Goal: Communication & Community: Share content

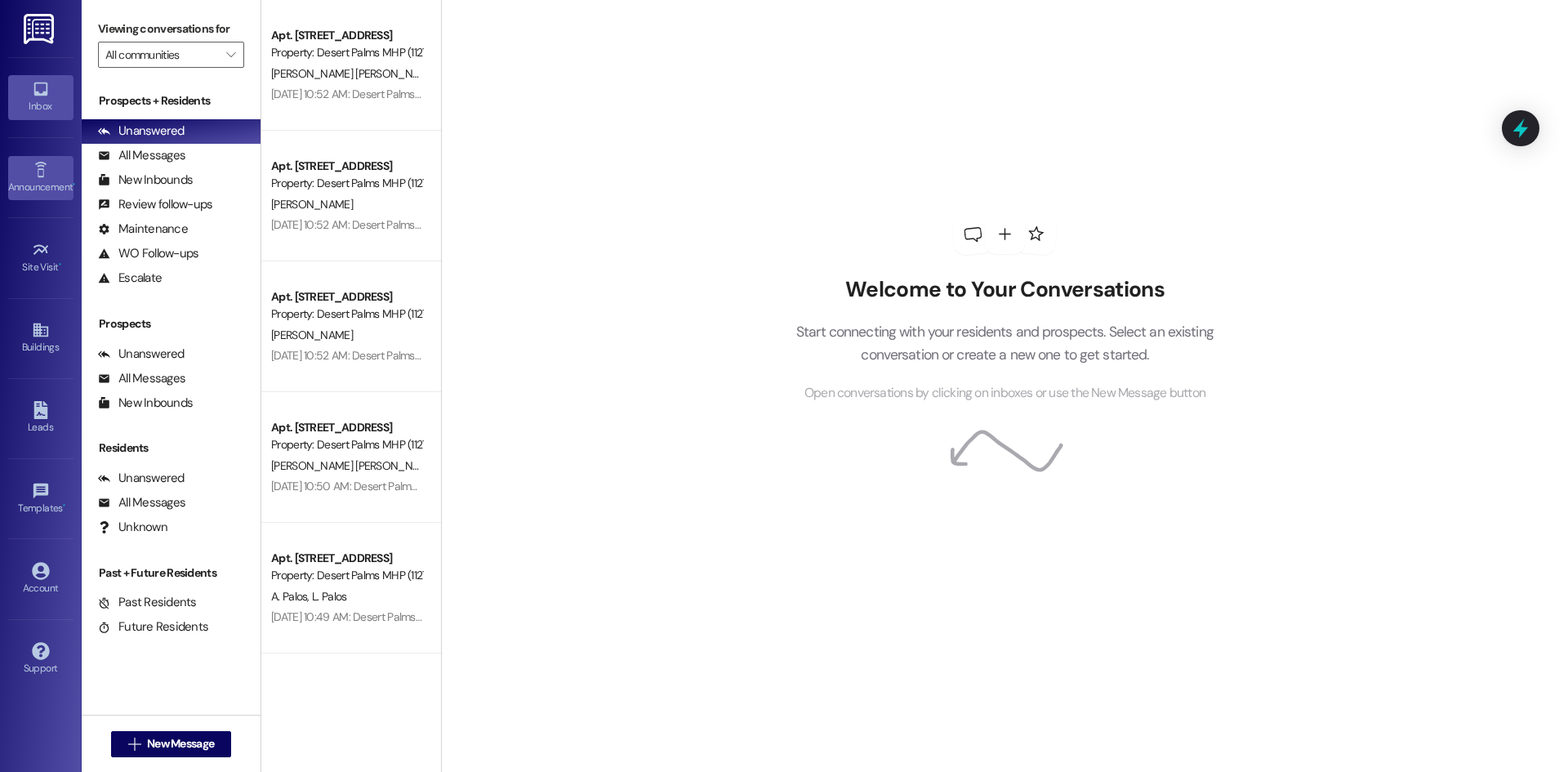
click at [45, 179] on div "Announcement •" at bounding box center [41, 187] width 82 height 17
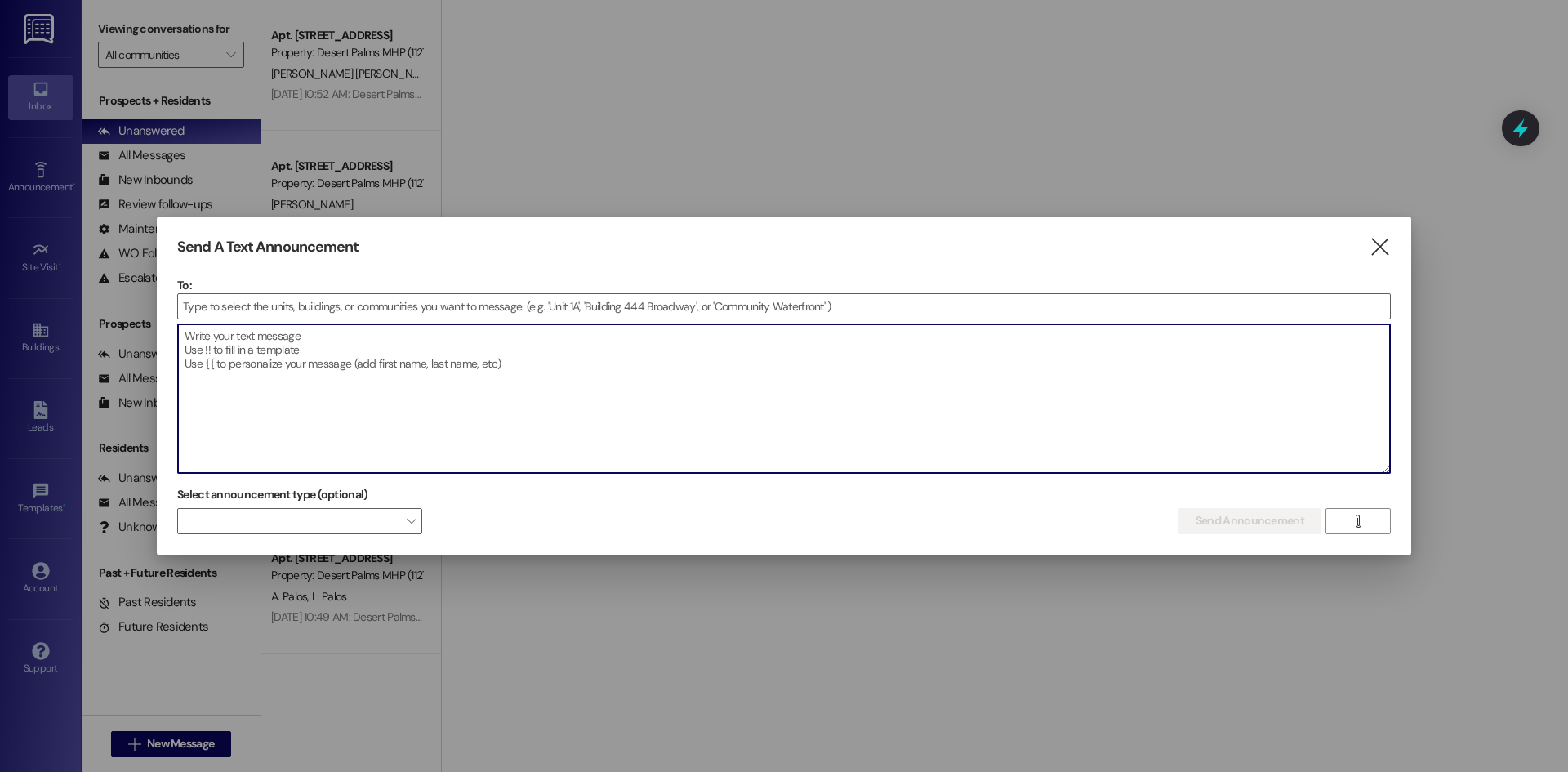
click at [334, 406] on textarea at bounding box center [784, 398] width 1212 height 148
click at [482, 369] on textarea "DESERT PALMS HELLO DID ANYONE LOSE A PET RABBIT RECENT" at bounding box center [784, 398] width 1212 height 148
drag, startPoint x: 478, startPoint y: 374, endPoint x: -51, endPoint y: 255, distance: 542.2
click at [0, 255] on html "Inbox Go to Inbox Announcement • Send A Text Announcement Site Visit • Go to Si…" at bounding box center [784, 386] width 1568 height 772
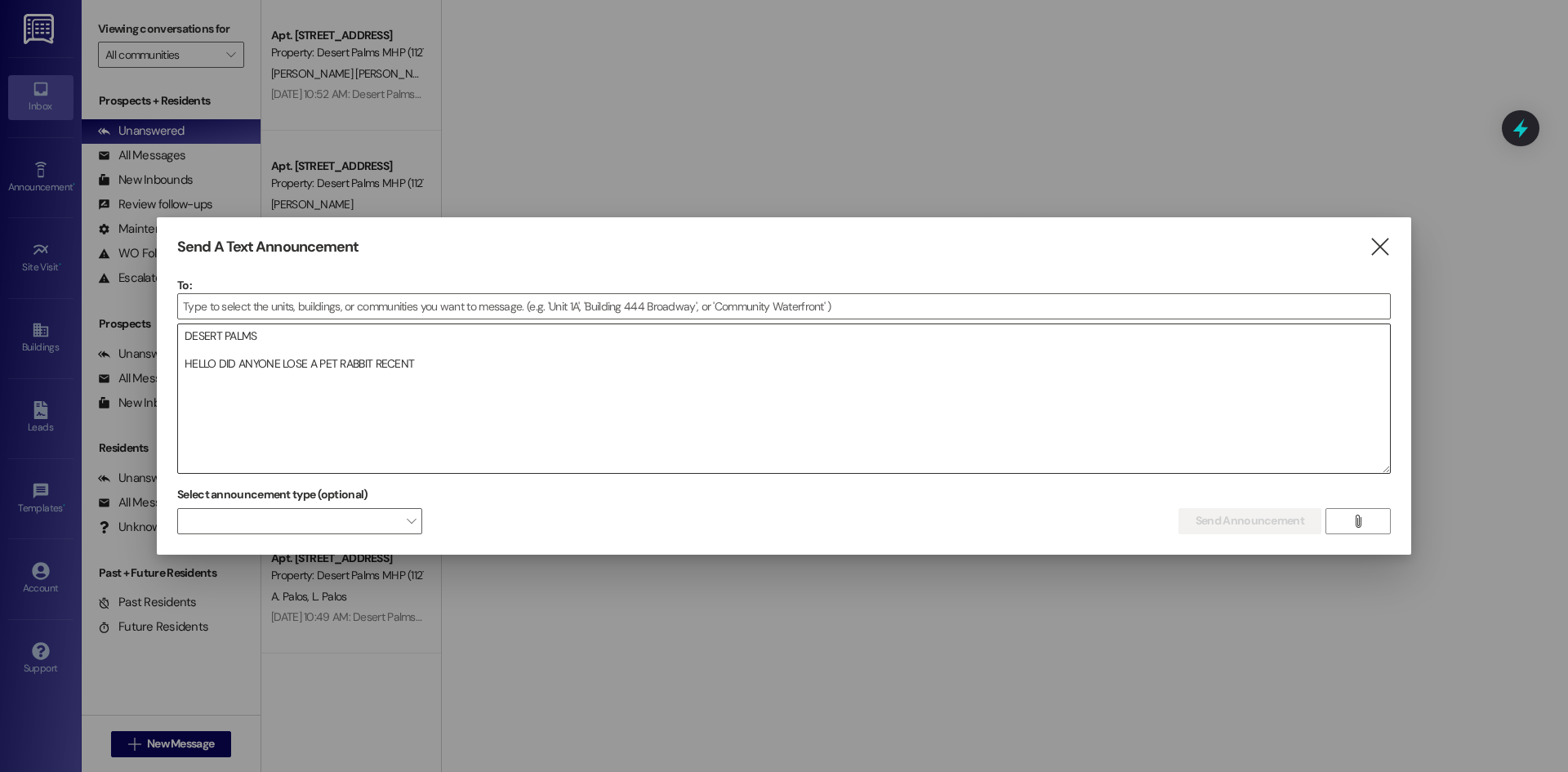
click at [482, 398] on textarea "DESERT PALMS HELLO DID ANYONE LOSE A PET RABBIT RECENT" at bounding box center [784, 398] width 1212 height 148
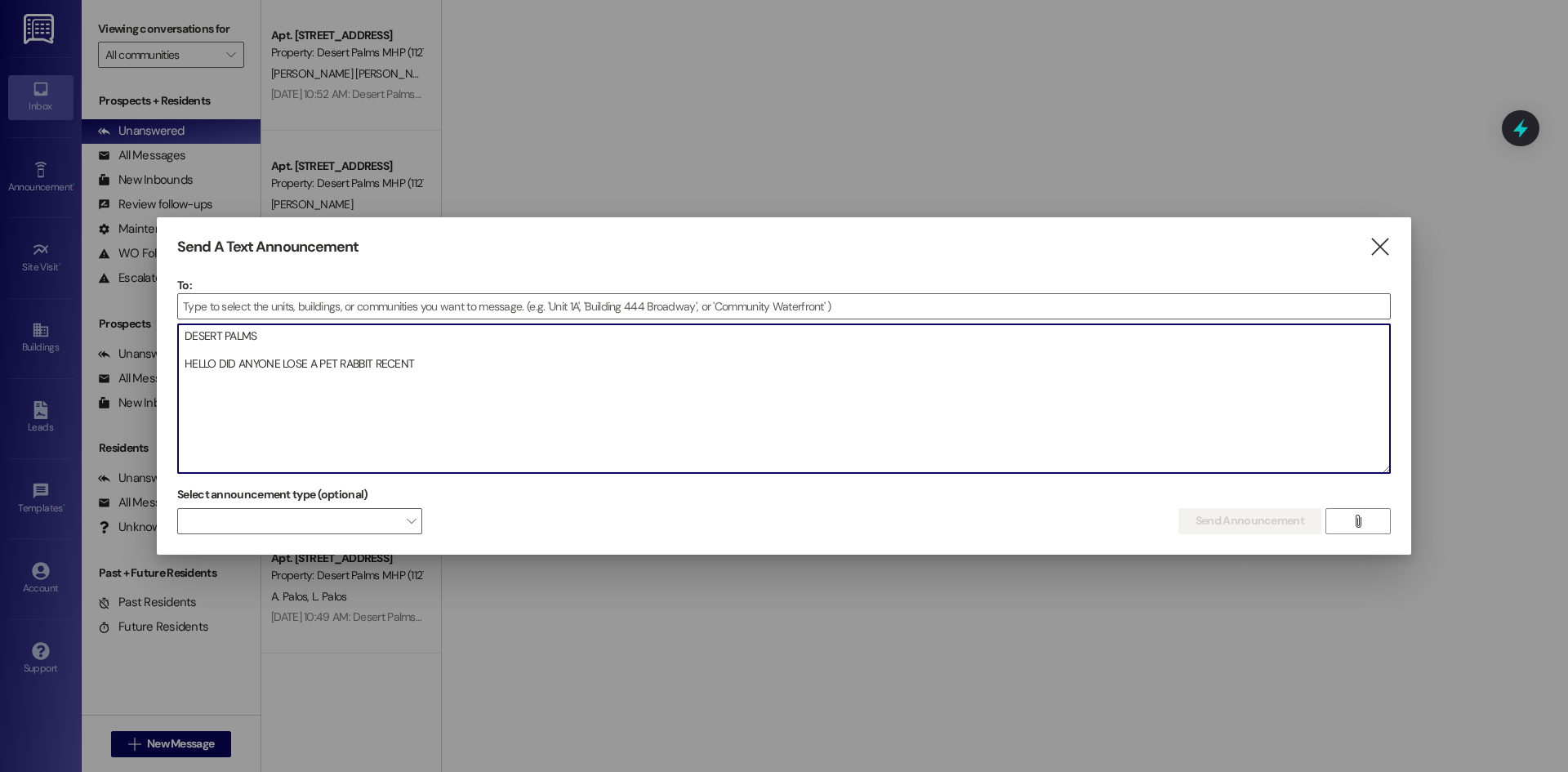
click at [487, 386] on textarea "DESERT PALMS HELLO DID ANYONE LOSE A PET RABBIT RECENT" at bounding box center [784, 398] width 1212 height 148
click at [486, 374] on textarea "DESERT PALMS HELLO DID ANYONE LOSE A PET RABBIT RECENT" at bounding box center [784, 398] width 1212 height 148
drag, startPoint x: 499, startPoint y: 376, endPoint x: -69, endPoint y: 233, distance: 585.7
click at [0, 233] on html "Inbox Go to Inbox Announcement • Send A Text Announcement Site Visit • Go to Si…" at bounding box center [784, 386] width 1568 height 772
paste textarea "LY? REACH OUT TO ME AT [PHONE_NUMBER] WITH DESCRIPTION OF [PERSON_NAME] TO CLAI…"
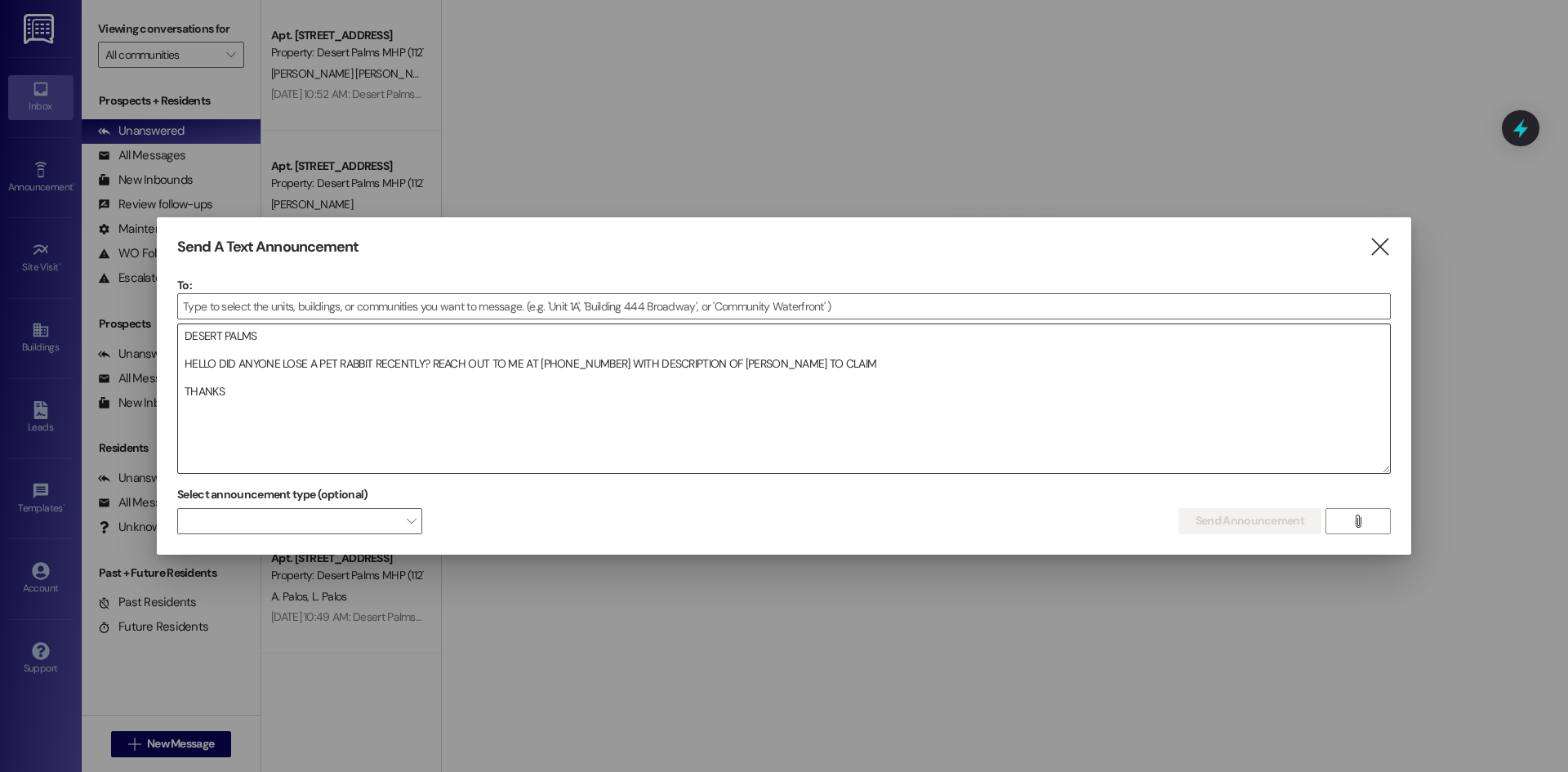
click at [401, 441] on textarea "DESERT PALMS HELLO DID ANYONE LOSE A PET RABBIT RECENTLY? REACH OUT TO ME AT [P…" at bounding box center [784, 398] width 1212 height 148
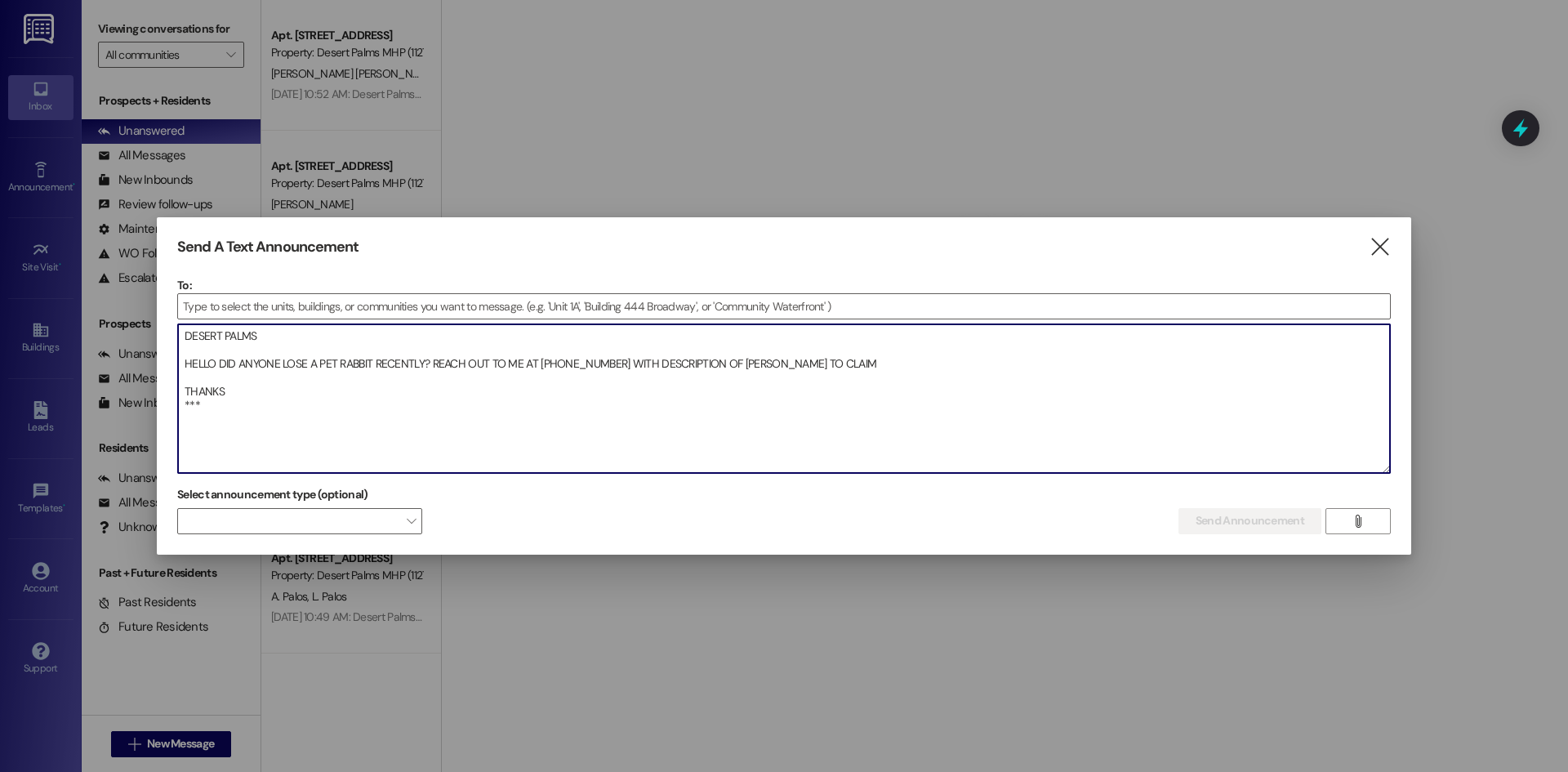
paste textarea "PALMERAS DEL DESIERTO [PERSON_NAME], ¿ALGUIEN PERDIÓ SU CONEJO RECIENTEMENTE? C…"
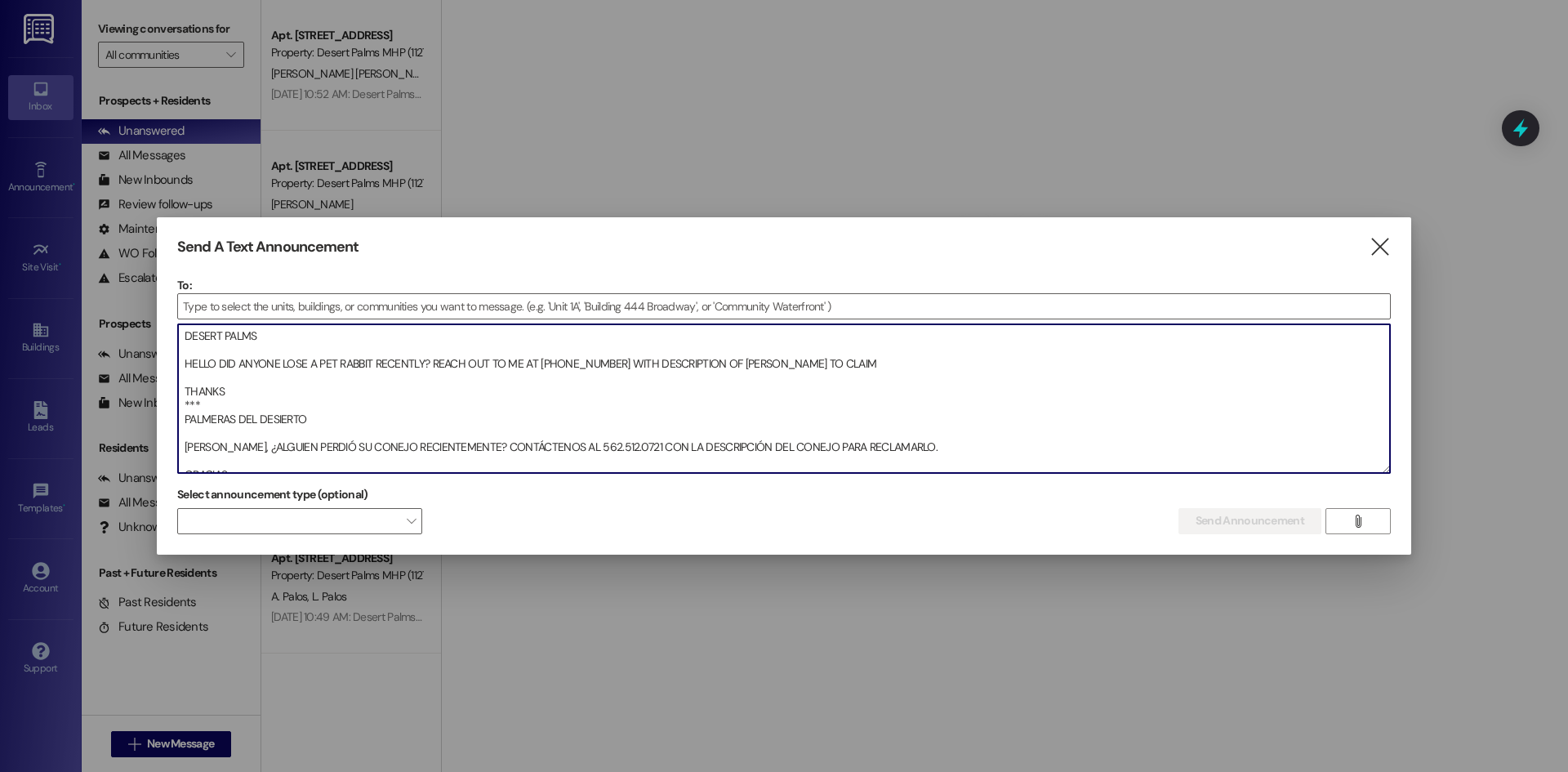
scroll to position [10, 0]
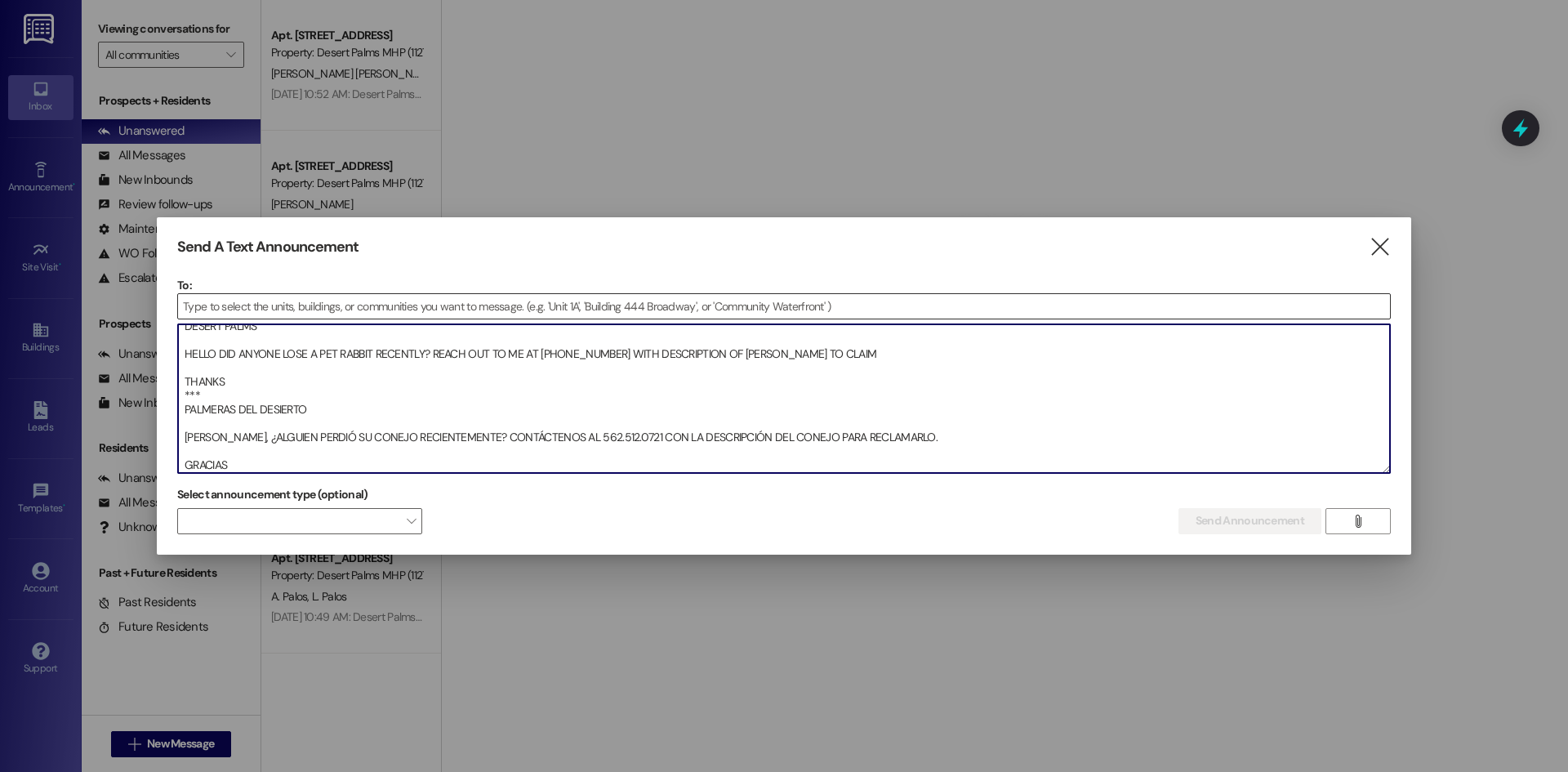
type textarea "DESERT PALMS HELLO DID ANYONE LOSE A PET RABBIT RECENTLY? REACH OUT TO ME AT [P…"
click at [322, 294] on input at bounding box center [784, 306] width 1212 height 25
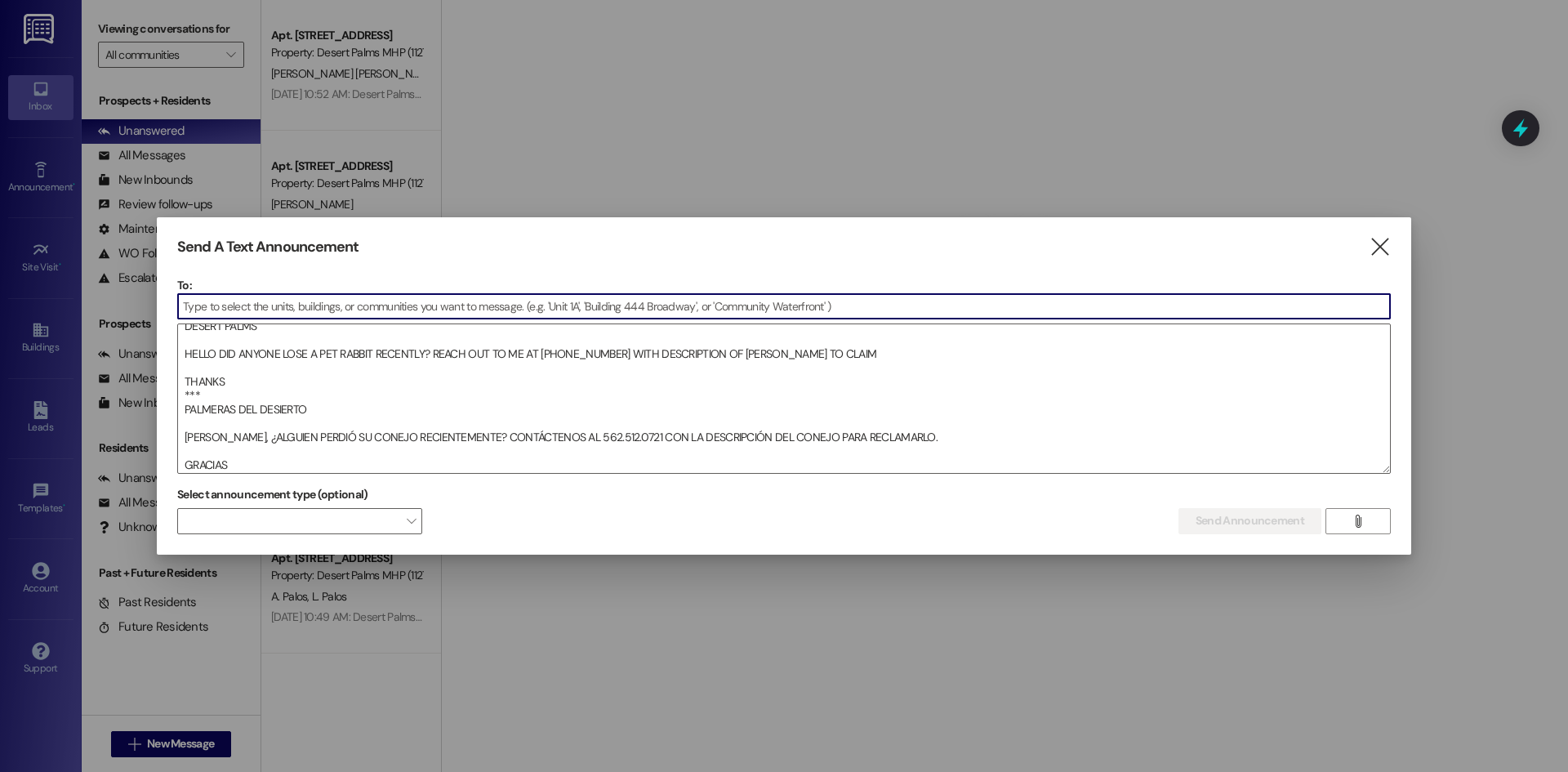
click at [322, 314] on input at bounding box center [784, 306] width 1212 height 25
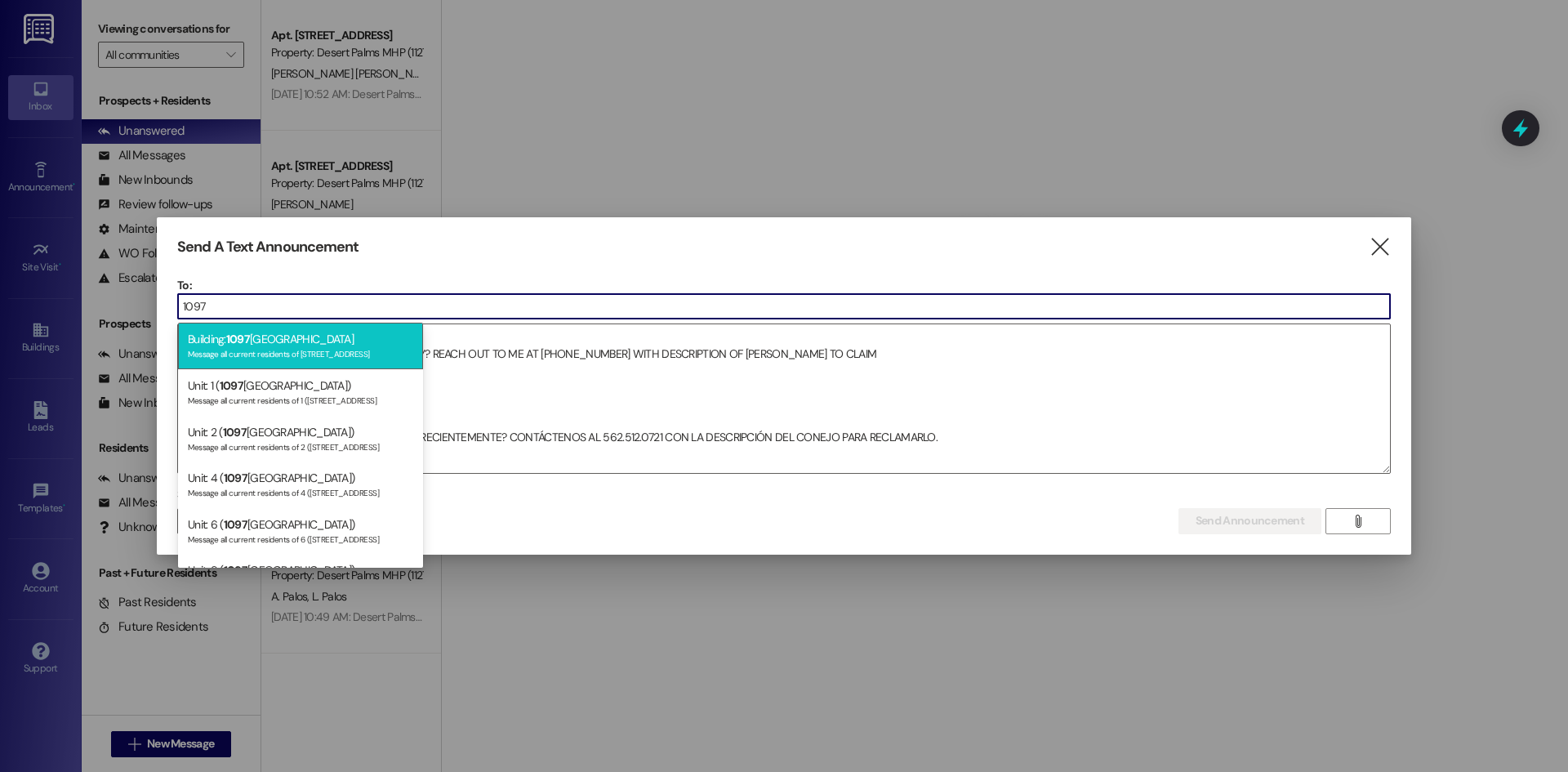
type input "1097"
click at [297, 350] on div "Message all current residents of [STREET_ADDRESS]" at bounding box center [301, 352] width 225 height 14
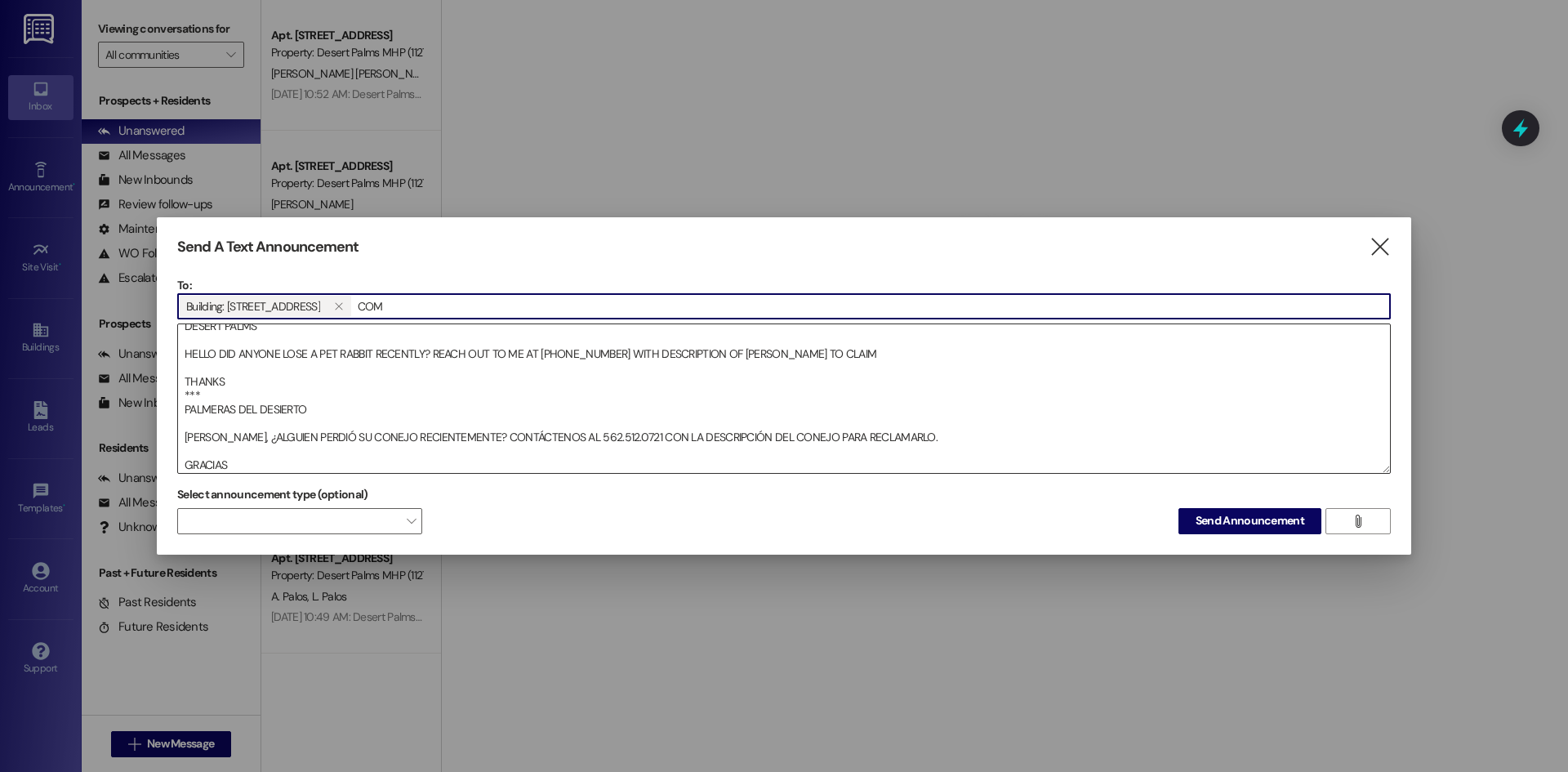
type input "COMM"
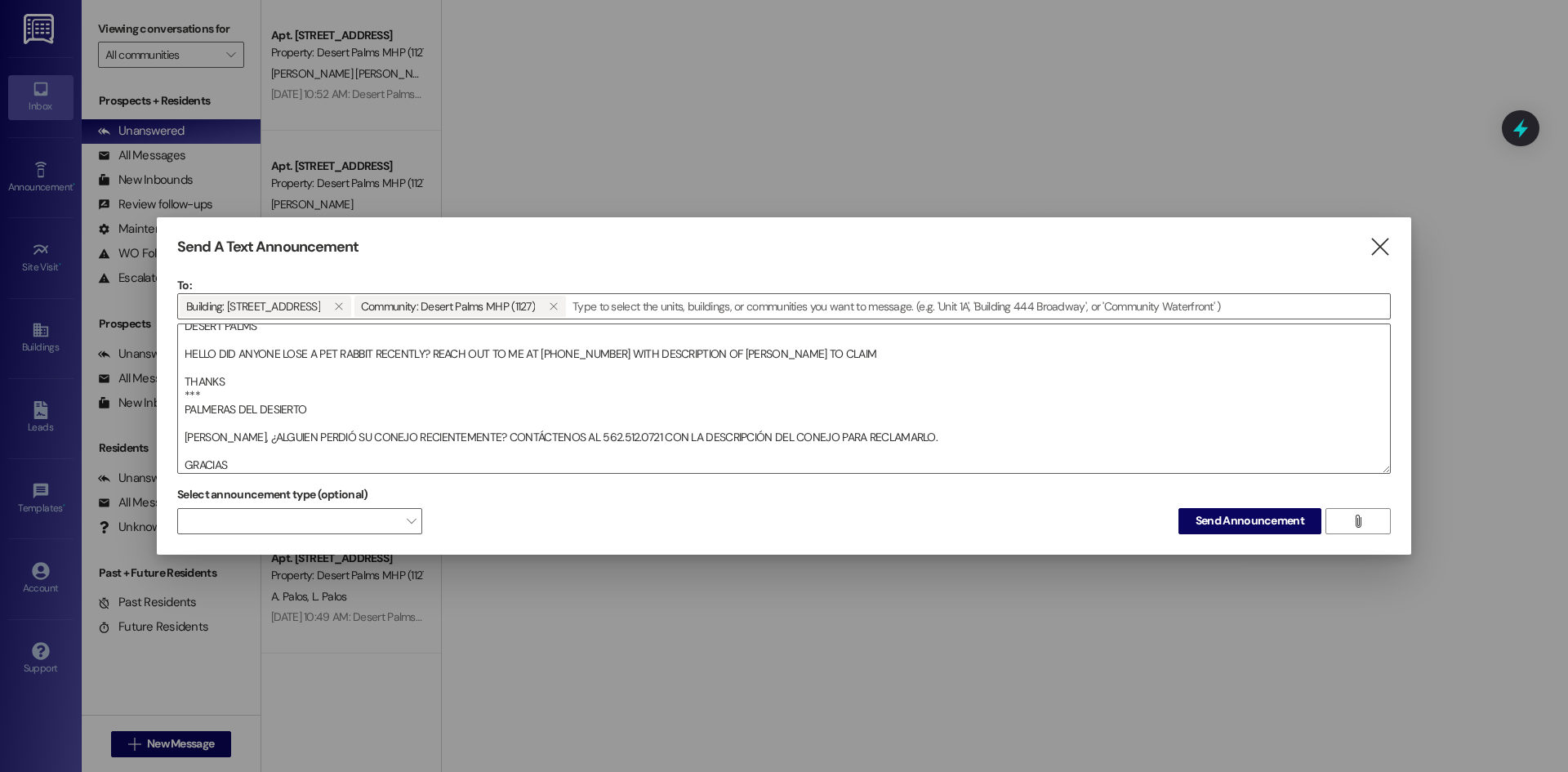
drag, startPoint x: 1237, startPoint y: 525, endPoint x: 1219, endPoint y: 499, distance: 31.6
click at [1229, 514] on span "Send Announcement" at bounding box center [1249, 520] width 109 height 17
